Goal: Check status: Check status

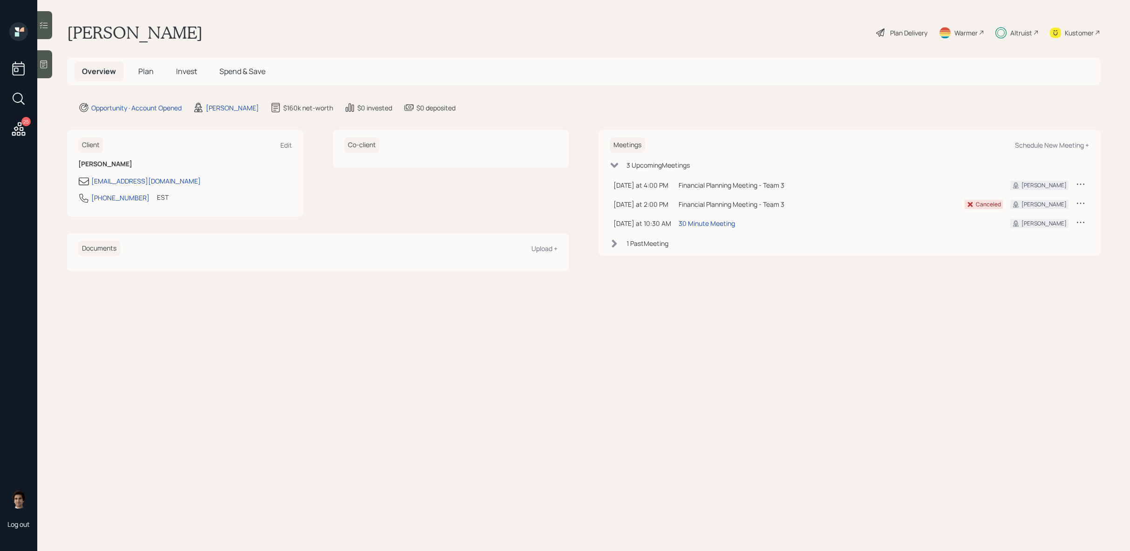
click at [195, 74] on span "Invest" at bounding box center [186, 71] width 21 height 10
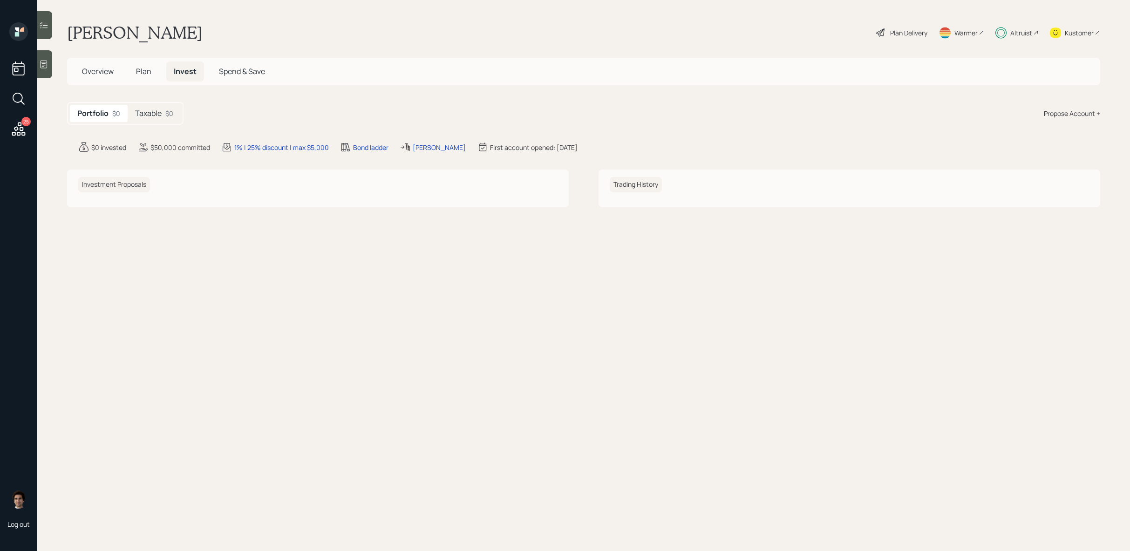
click at [169, 118] on div "Taxable $0" at bounding box center [154, 113] width 53 height 17
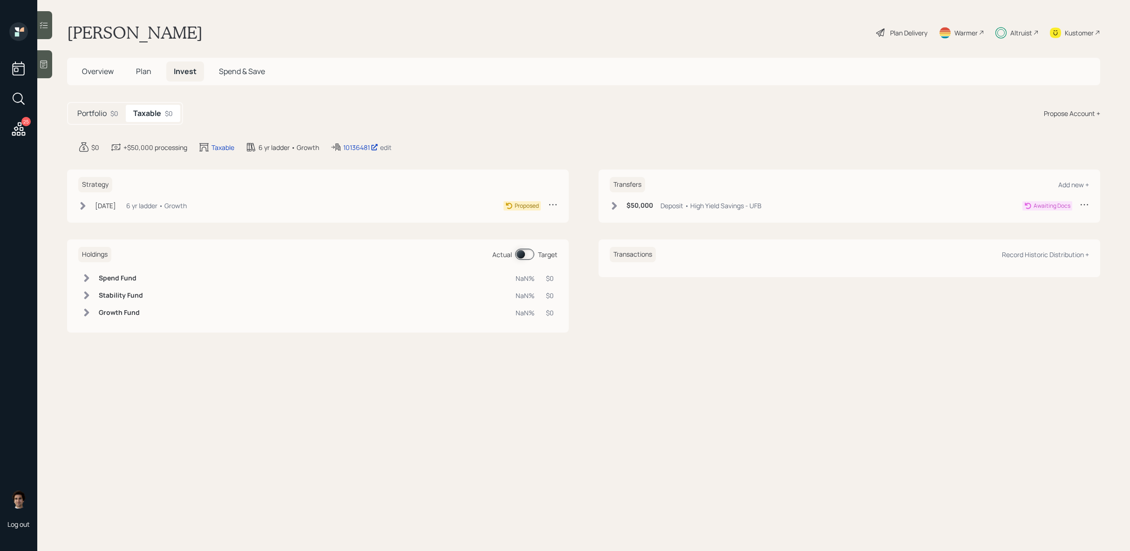
drag, startPoint x: 366, startPoint y: 152, endPoint x: 374, endPoint y: 154, distance: 8.3
click at [376, 154] on main "[PERSON_NAME] Plan Delivery Warmer Altruist Kustomer Overview Plan Invest Spend…" at bounding box center [583, 275] width 1093 height 551
click at [361, 145] on div "10136481" at bounding box center [360, 148] width 35 height 10
click at [112, 122] on div "Portfolio $0" at bounding box center [98, 113] width 56 height 17
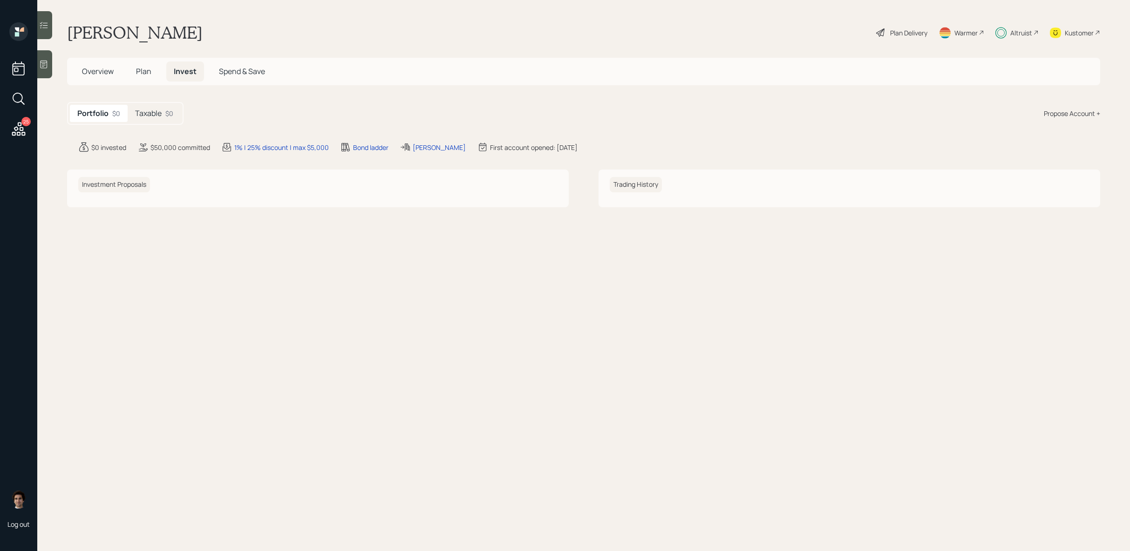
click at [159, 124] on div "Portfolio $0 Taxable $0" at bounding box center [125, 113] width 116 height 23
click at [159, 119] on div "Taxable $0" at bounding box center [154, 113] width 53 height 17
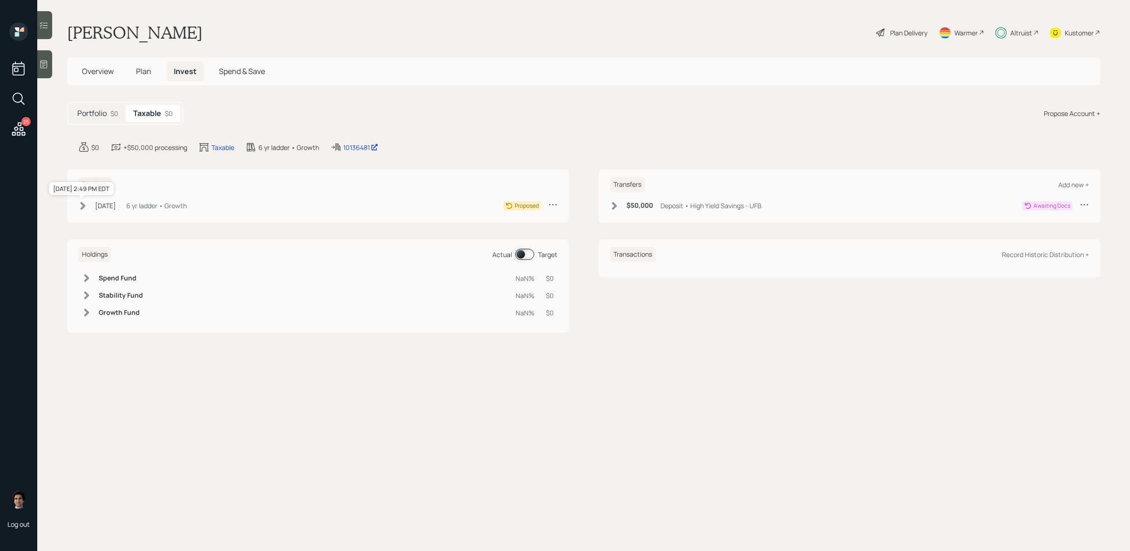
click at [111, 208] on div "[DATE]" at bounding box center [105, 206] width 21 height 10
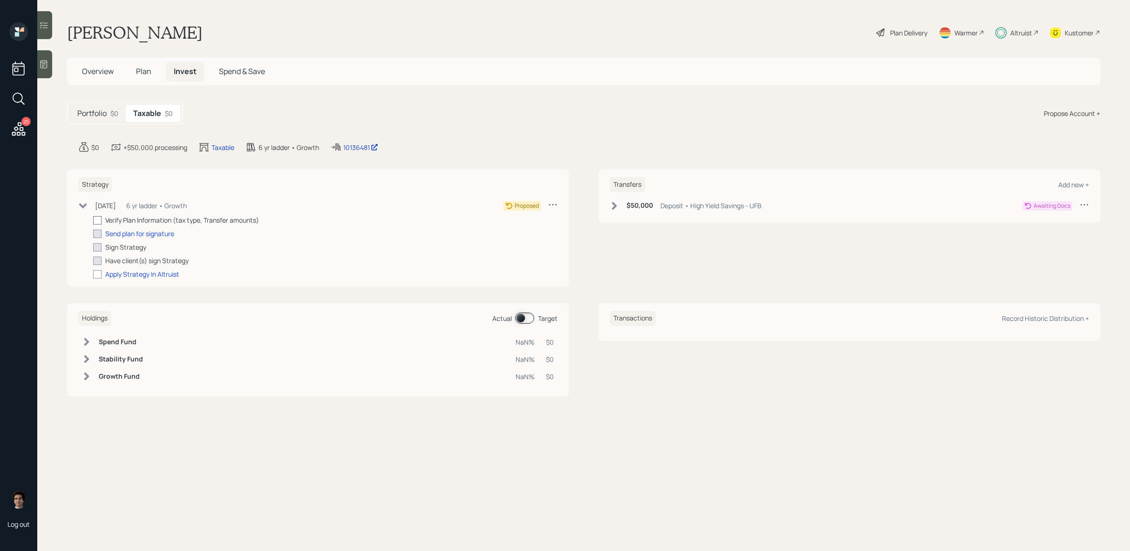
click at [99, 220] on div at bounding box center [97, 220] width 8 height 8
click at [93, 220] on input "checkbox" at bounding box center [93, 220] width 0 height 0
checkbox input "true"
click at [642, 219] on div "Transfers Add new + $50,000 Deposit • High Yield Savings - UFB Awaiting Docs" at bounding box center [850, 196] width 502 height 53
click at [642, 205] on h6 "$50,000" at bounding box center [639, 206] width 27 height 8
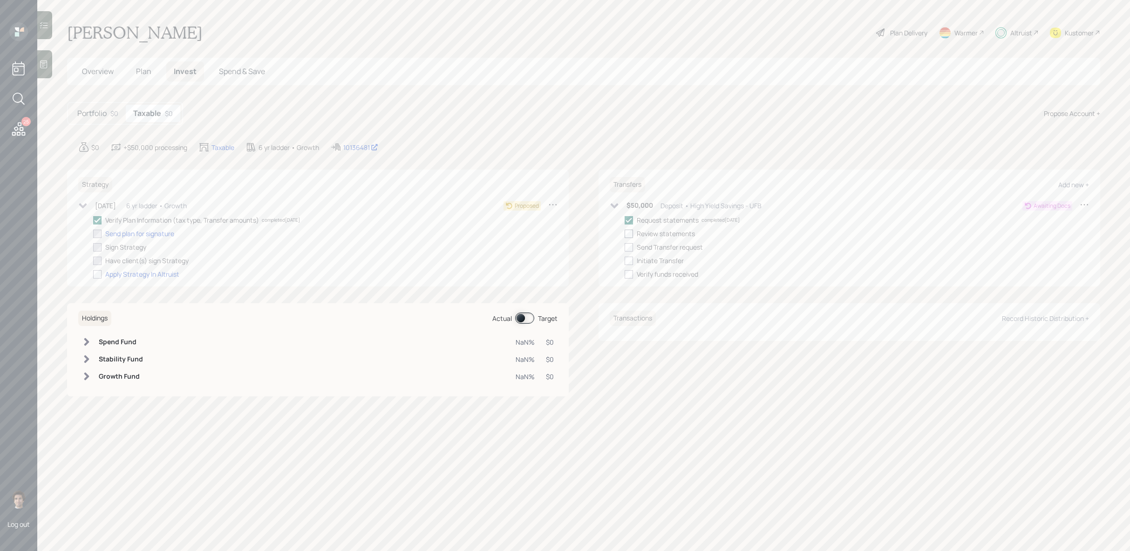
click at [626, 235] on div at bounding box center [629, 234] width 8 height 8
click at [625, 234] on input "checkbox" at bounding box center [624, 233] width 0 height 0
checkbox input "true"
click at [625, 244] on div at bounding box center [629, 247] width 8 height 8
click at [624, 247] on input "checkbox" at bounding box center [624, 247] width 0 height 0
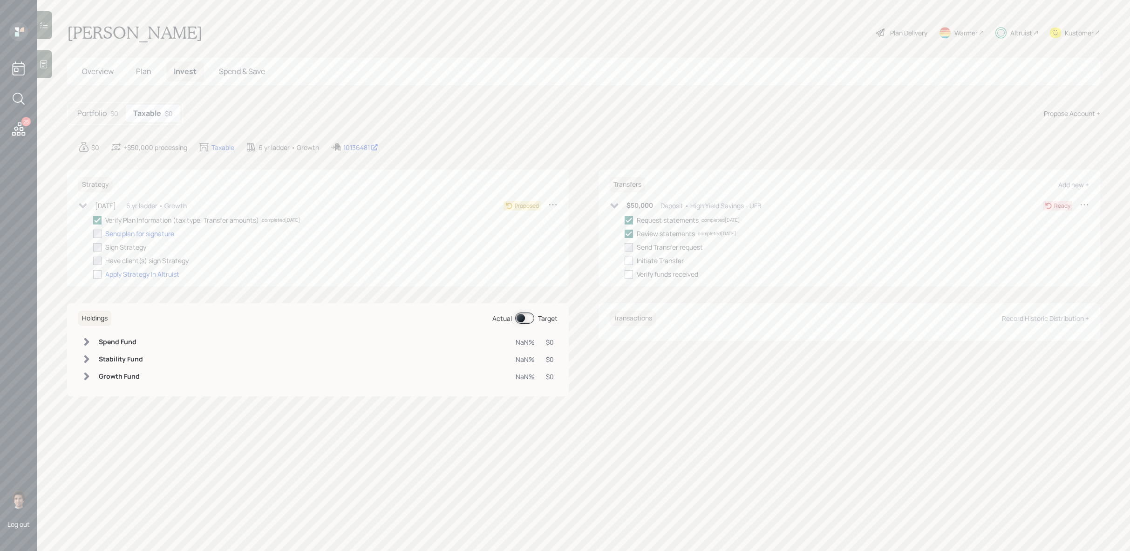
checkbox input "true"
click at [103, 77] on h5 "Overview" at bounding box center [98, 71] width 47 height 20
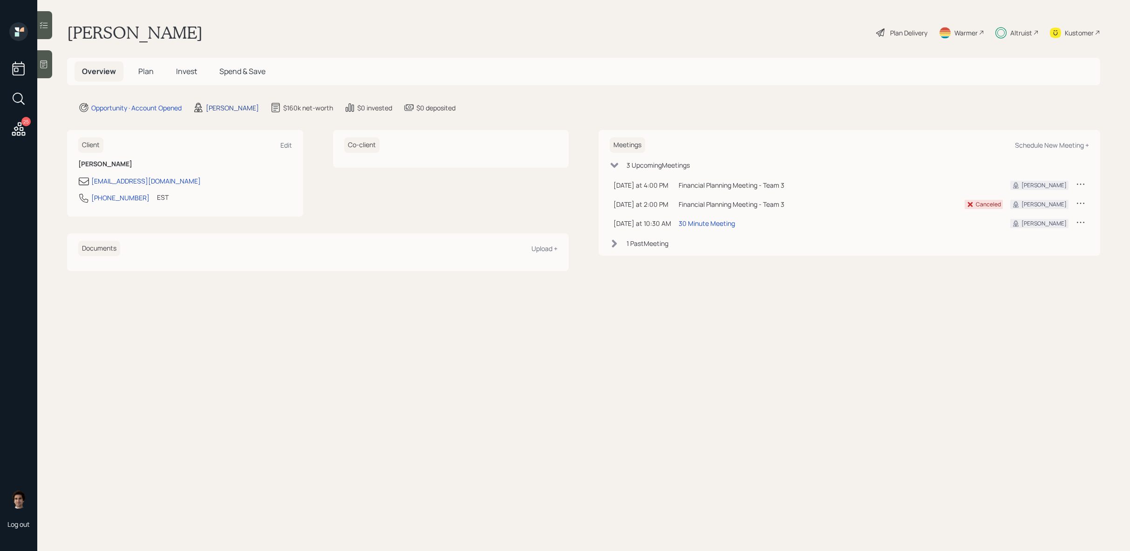
click at [257, 109] on div "[PERSON_NAME]" at bounding box center [232, 108] width 53 height 10
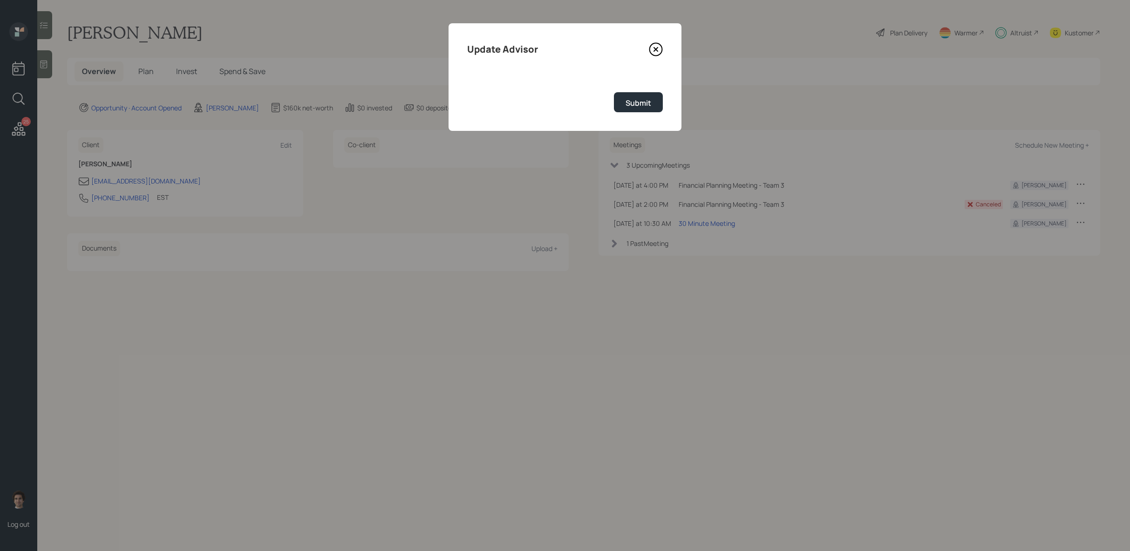
select select "59554aeb-d739-4552-90b9-0d27d70b4bf7"
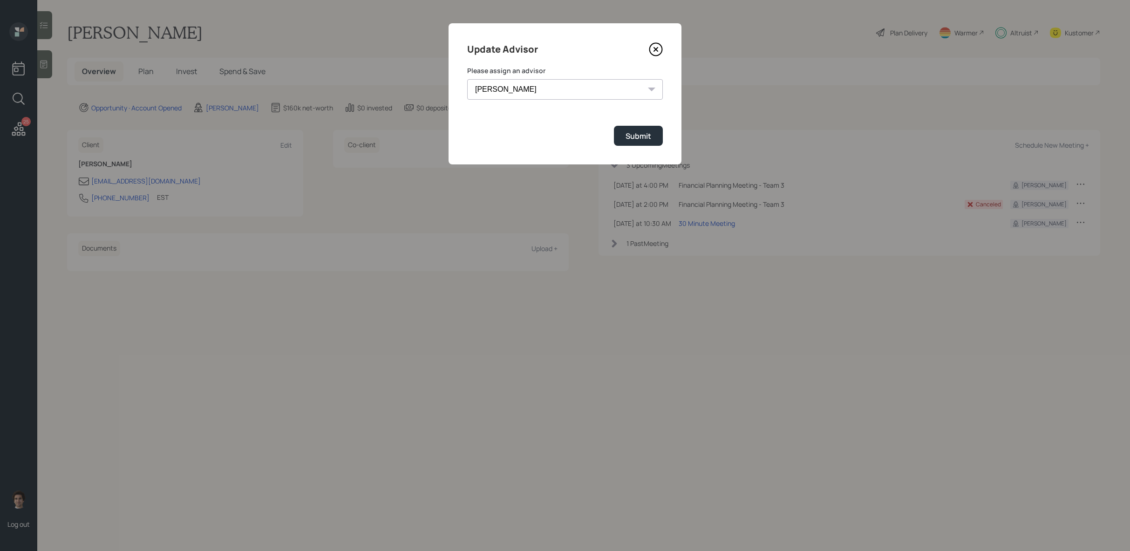
click at [566, 95] on select "[PERSON_NAME] [PERSON_NAME] [PERSON_NAME] [PERSON_NAME] End [PERSON_NAME] [PERS…" at bounding box center [565, 89] width 196 height 20
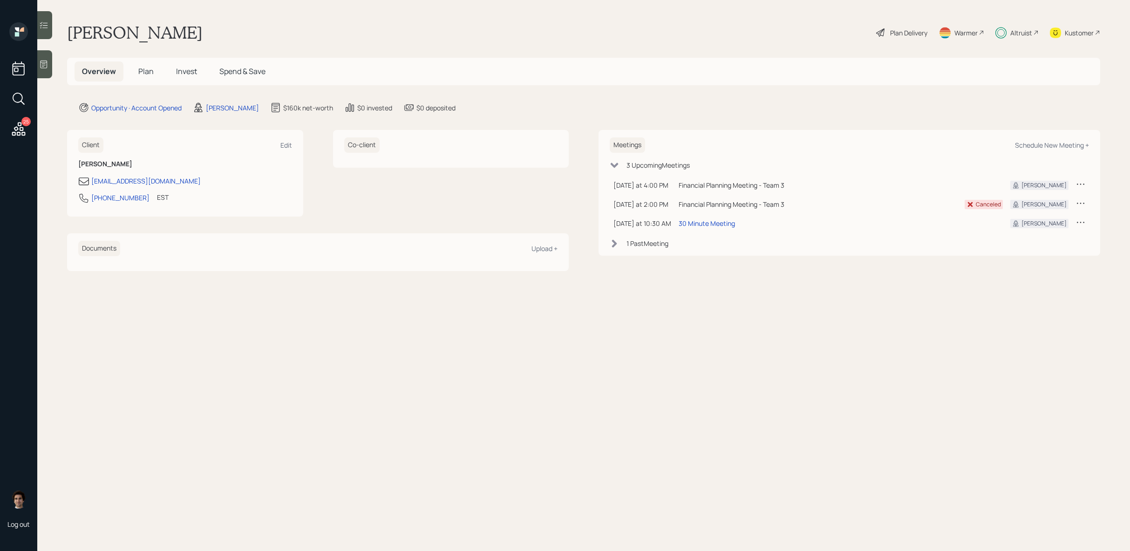
click at [188, 75] on span "Invest" at bounding box center [186, 71] width 21 height 10
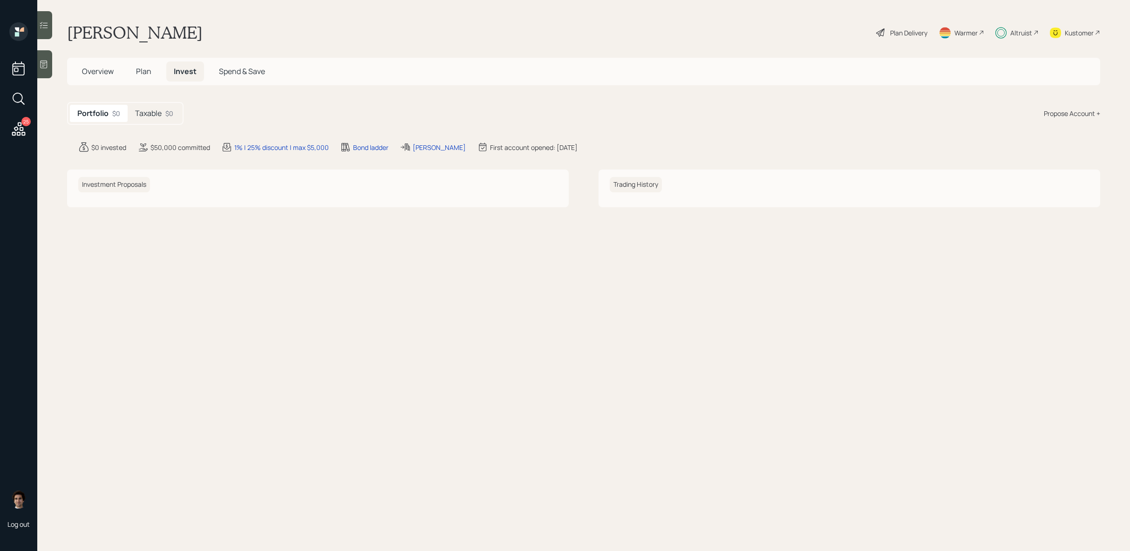
click at [161, 118] on div "Taxable $0" at bounding box center [154, 113] width 53 height 17
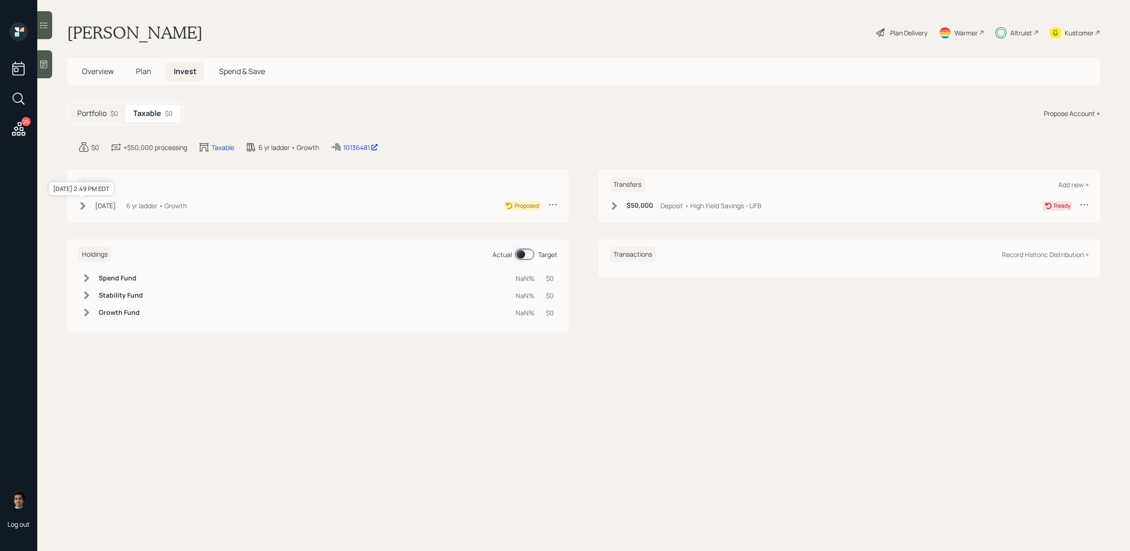
click at [101, 204] on div "[DATE]" at bounding box center [105, 206] width 21 height 10
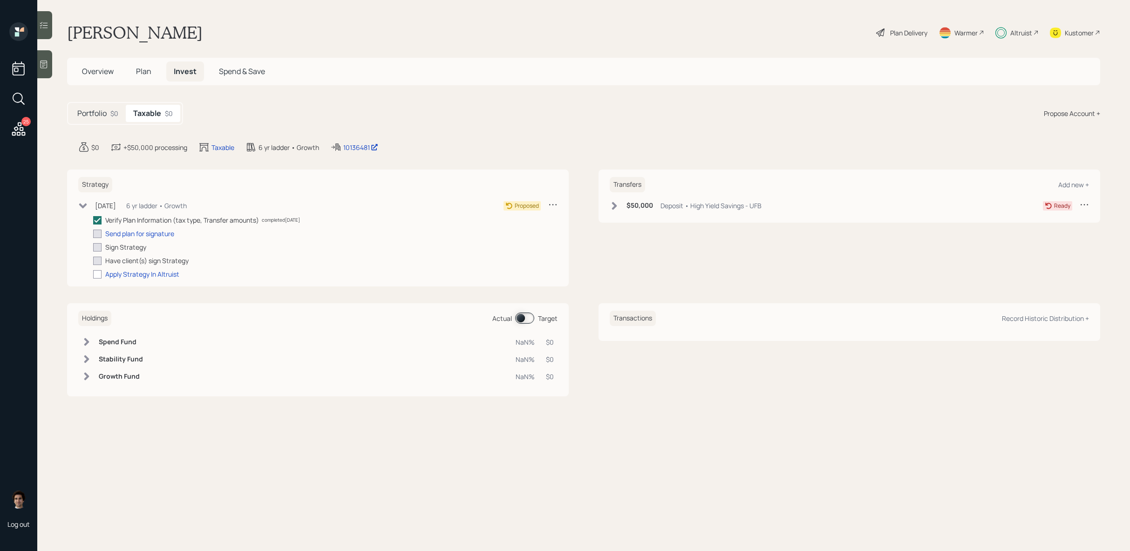
click at [630, 211] on div "$50,000 Deposit • High Yield Savings - UFB" at bounding box center [686, 206] width 152 height 12
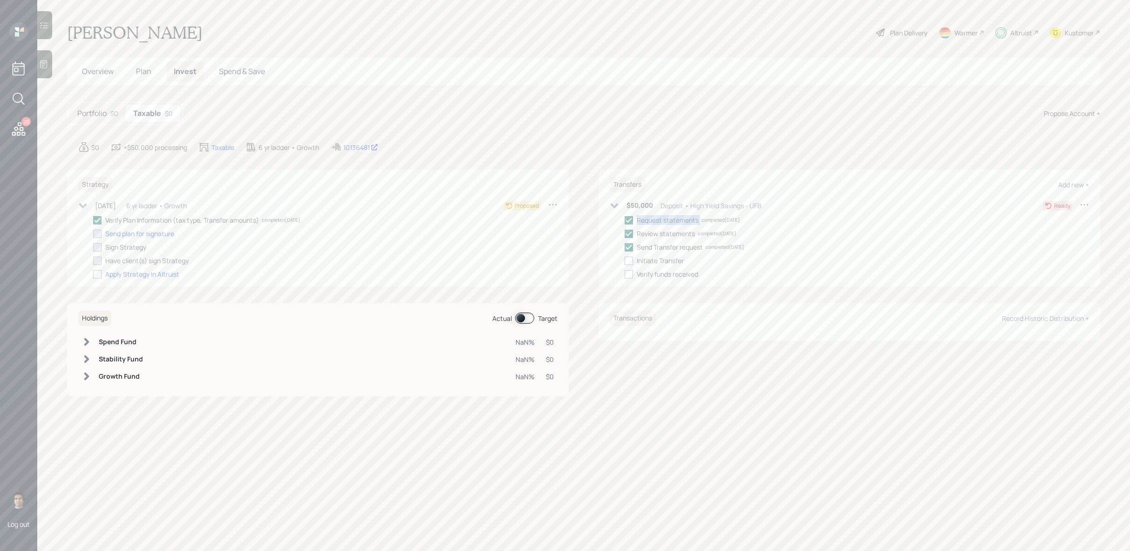
drag, startPoint x: 638, startPoint y: 221, endPoint x: 699, endPoint y: 217, distance: 60.7
click at [699, 217] on div "Request statements completed [DATE]" at bounding box center [688, 220] width 103 height 10
click at [646, 220] on div "Request statements" at bounding box center [668, 220] width 62 height 10
click at [635, 251] on label at bounding box center [631, 247] width 12 height 10
click at [625, 247] on input "checkbox" at bounding box center [624, 247] width 0 height 0
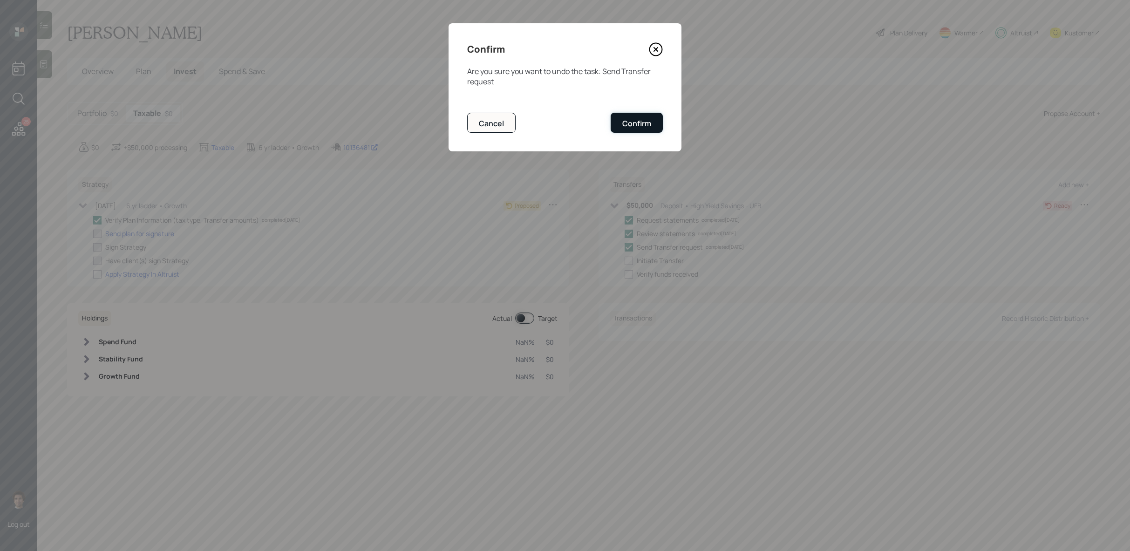
click at [643, 125] on div "Confirm" at bounding box center [636, 123] width 29 height 10
checkbox input "false"
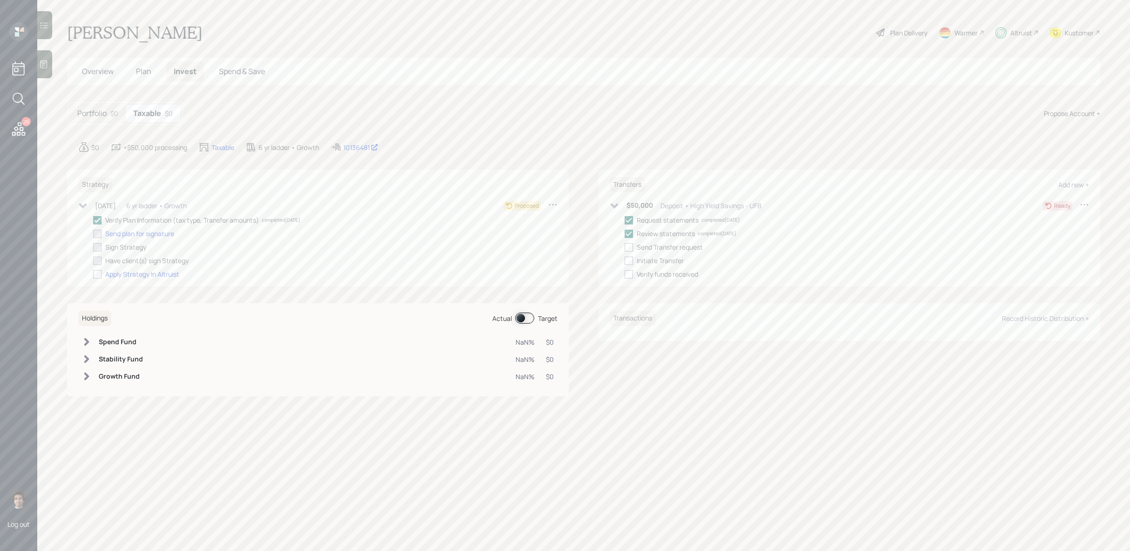
click at [626, 205] on div "$50,000 Deposit • High Yield Savings - UFB" at bounding box center [686, 206] width 152 height 12
